Goal: Information Seeking & Learning: Learn about a topic

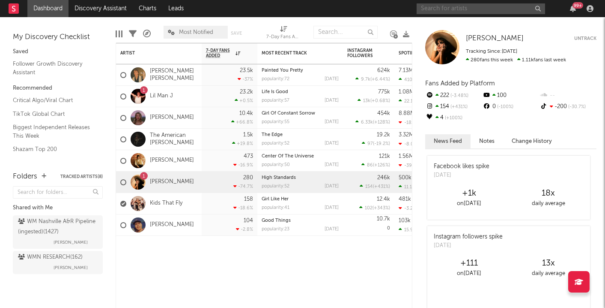
click at [446, 7] on input "text" at bounding box center [481, 8] width 129 height 11
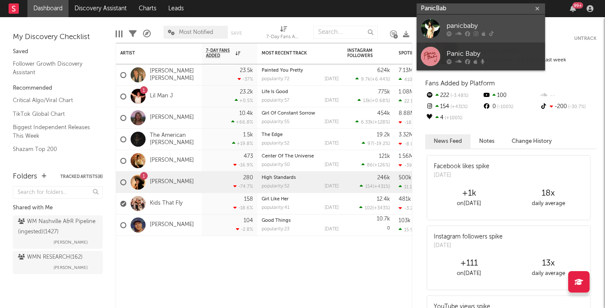
type input "PanicBab"
click at [465, 22] on div "panicbaby" at bounding box center [494, 26] width 94 height 10
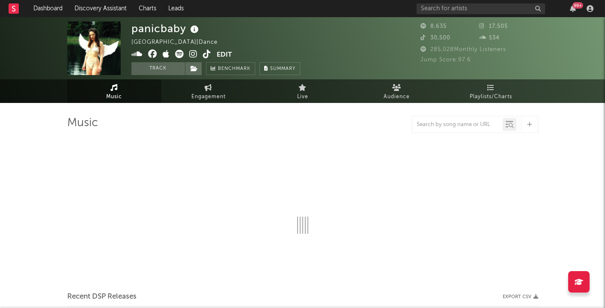
select select "1w"
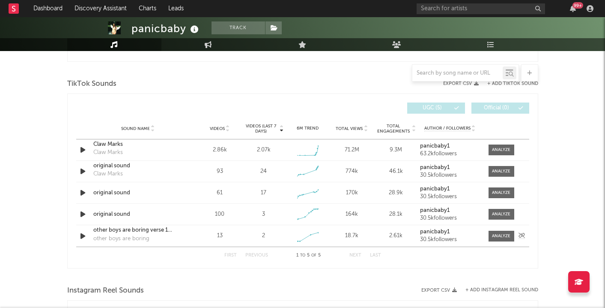
scroll to position [488, 0]
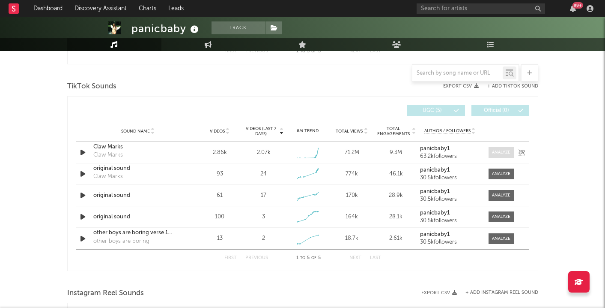
click at [503, 152] on div at bounding box center [501, 152] width 18 height 6
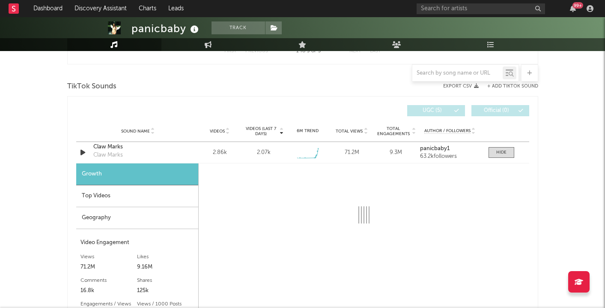
select select "1w"
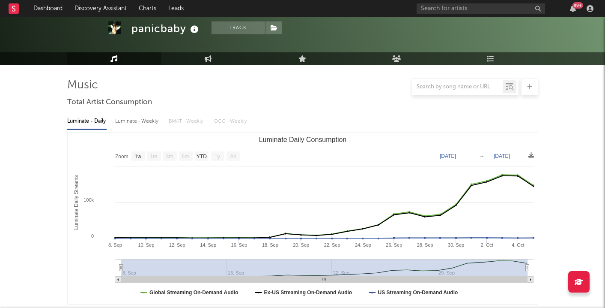
scroll to position [0, 0]
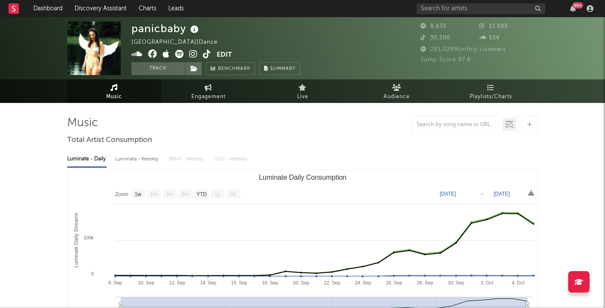
click at [138, 158] on div "Luminate - Weekly" at bounding box center [137, 159] width 45 height 15
select select "1w"
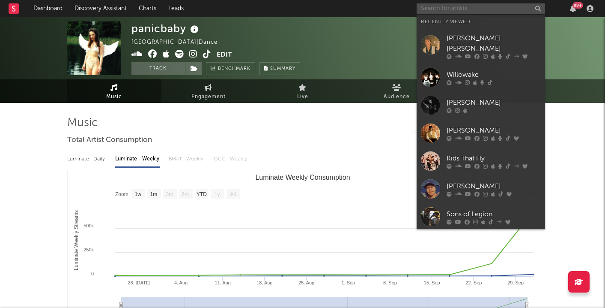
click at [437, 12] on input "text" at bounding box center [481, 8] width 129 height 11
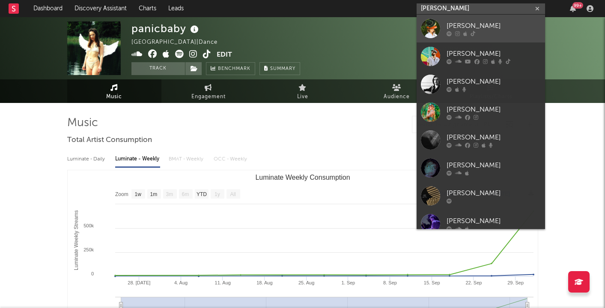
type input "Briley"
click at [464, 22] on div "[PERSON_NAME]" at bounding box center [494, 26] width 94 height 10
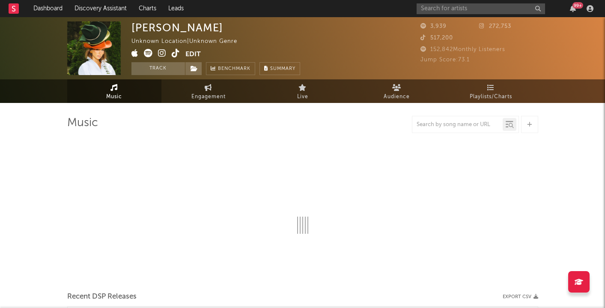
select select "1w"
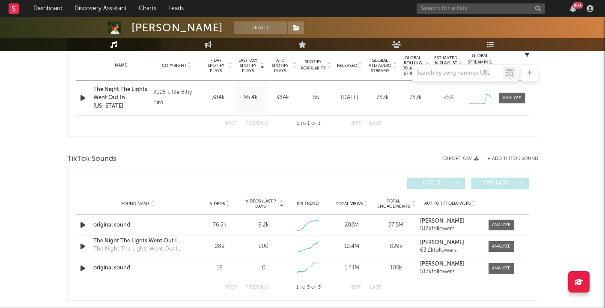
scroll to position [381, 0]
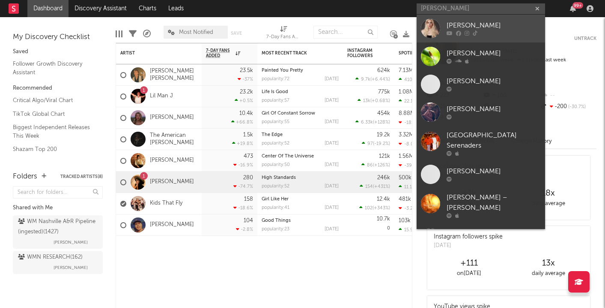
type input "[PERSON_NAME]"
click at [484, 27] on div "[PERSON_NAME]" at bounding box center [494, 26] width 94 height 10
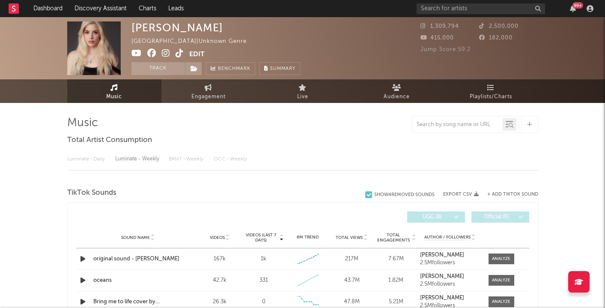
select select "1w"
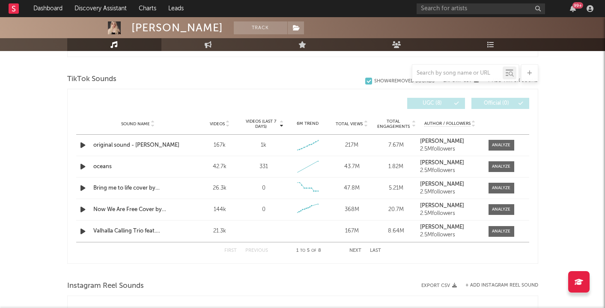
scroll to position [272, 0]
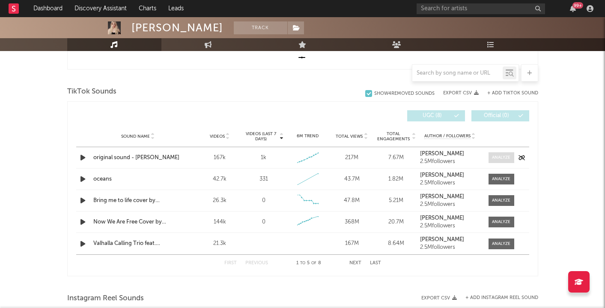
click at [503, 155] on div at bounding box center [501, 157] width 18 height 6
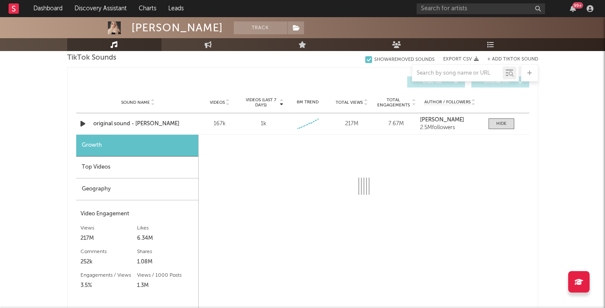
scroll to position [310, 0]
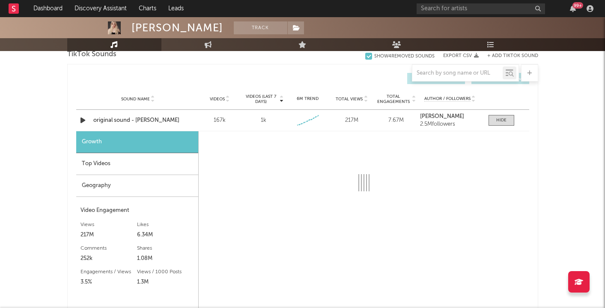
select select "6m"
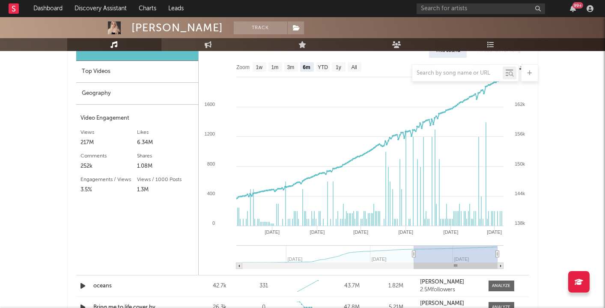
scroll to position [416, 0]
